Goal: Task Accomplishment & Management: Use online tool/utility

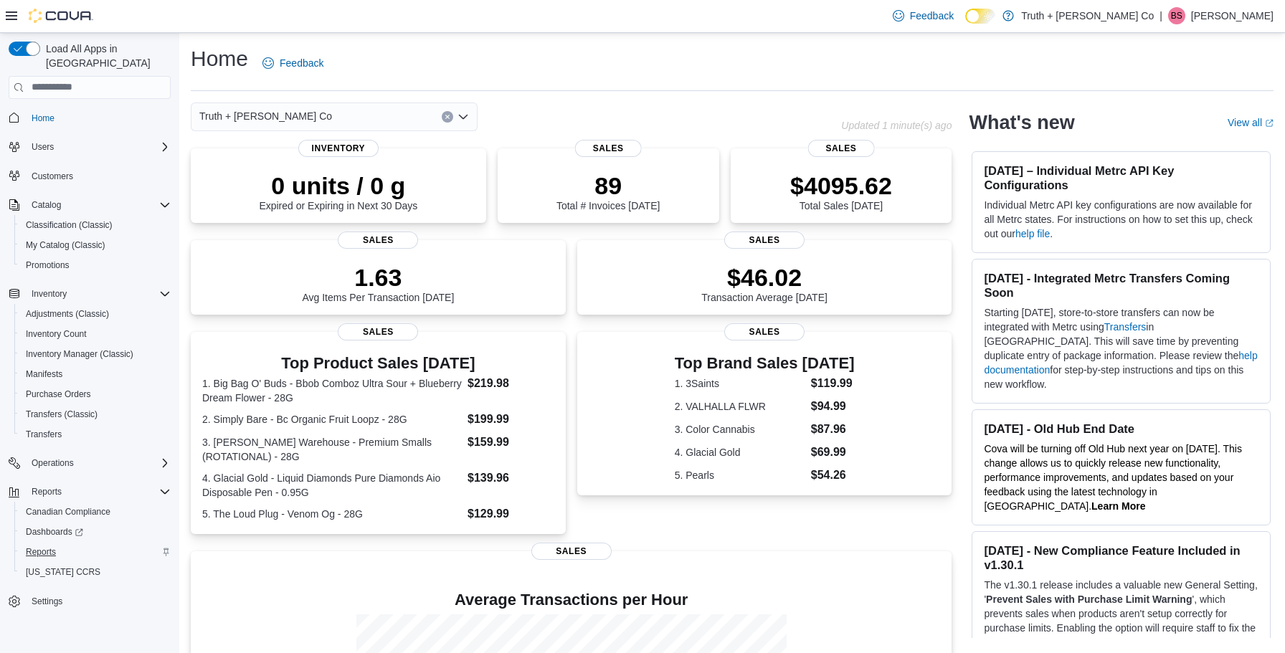
click at [49, 546] on span "Reports" at bounding box center [41, 551] width 30 height 11
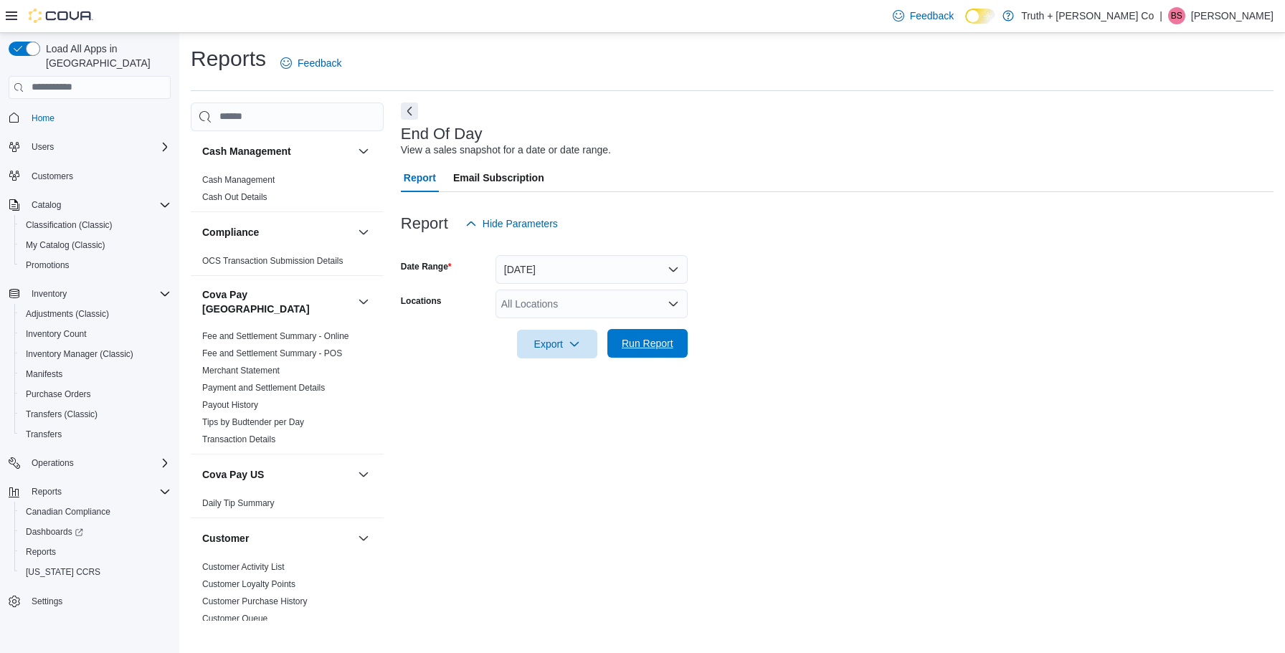
click at [647, 341] on span "Run Report" at bounding box center [648, 343] width 52 height 14
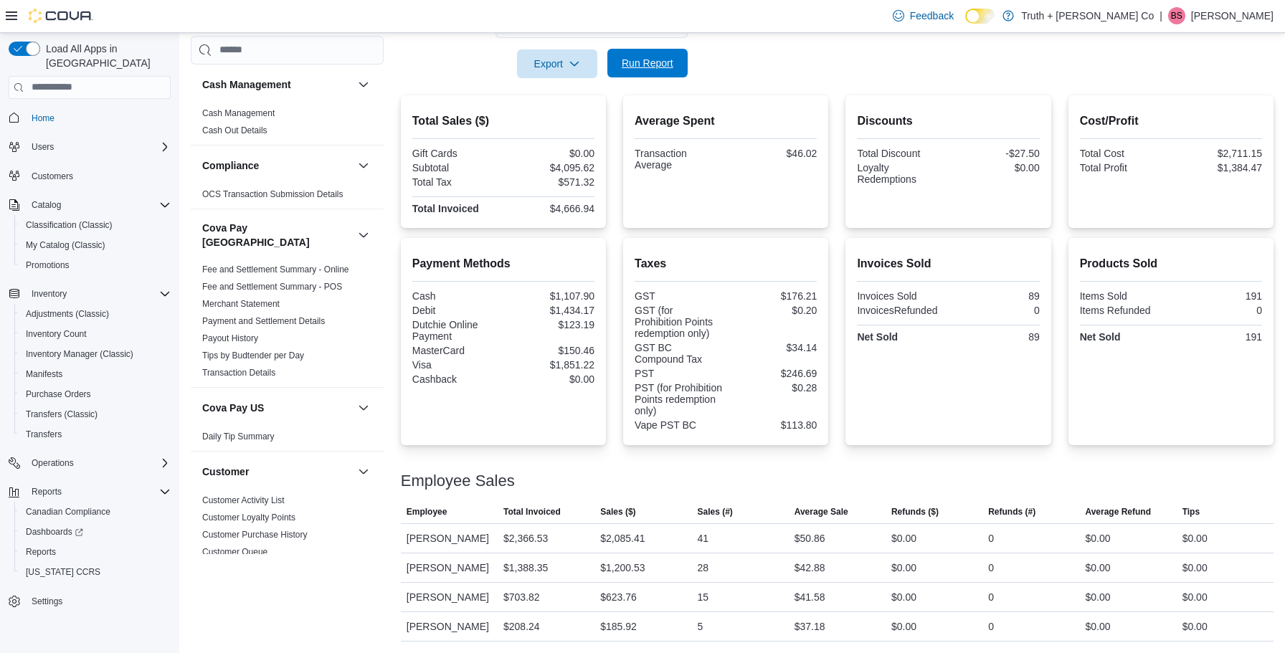
scroll to position [280, 0]
click at [658, 60] on span "Run Report" at bounding box center [648, 63] width 52 height 14
